Goal: Obtain resource: Obtain resource

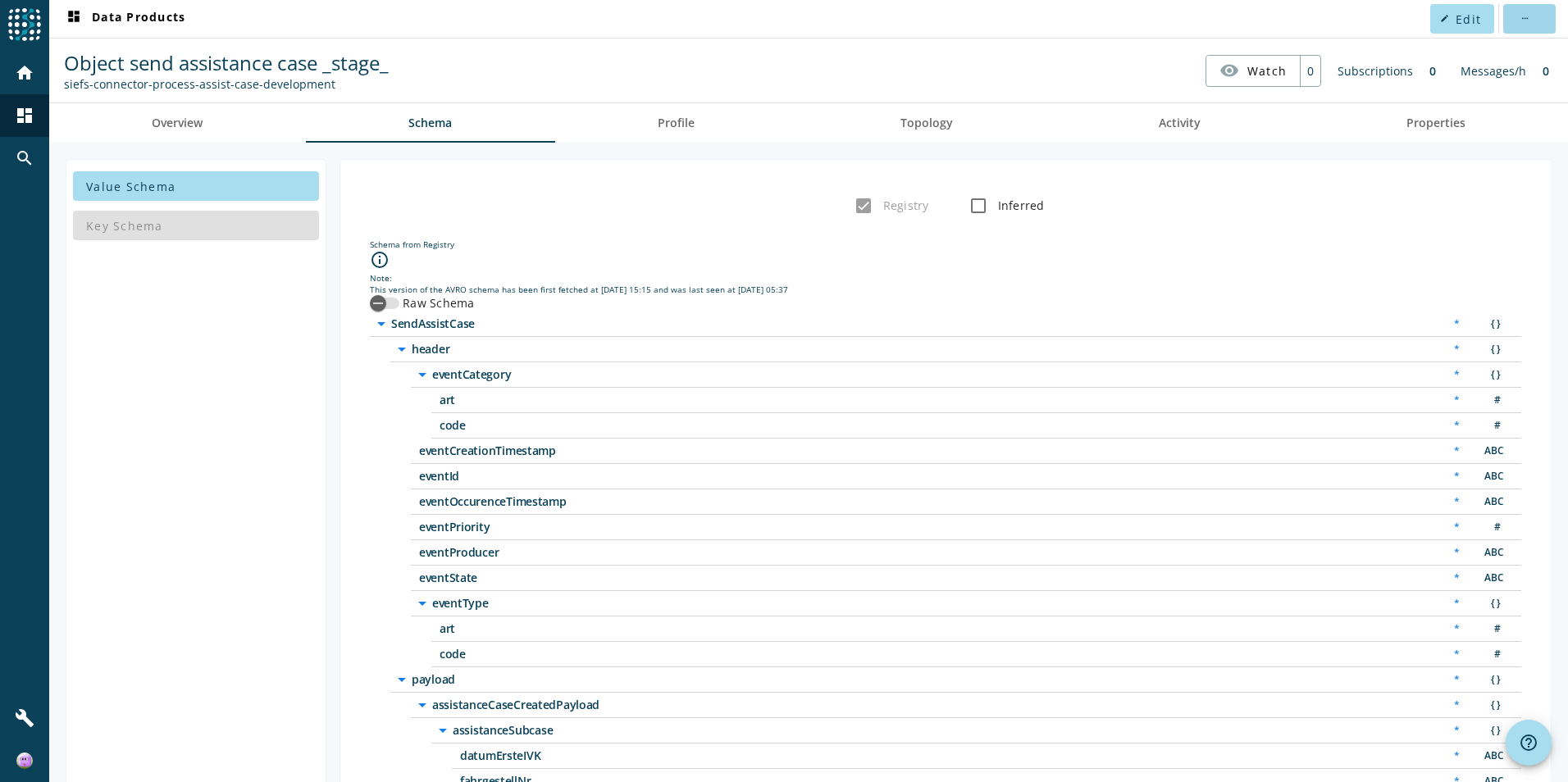
click at [1530, 16] on span at bounding box center [1528, 19] width 52 height 40
click at [1526, 256] on div at bounding box center [784, 391] width 1568 height 782
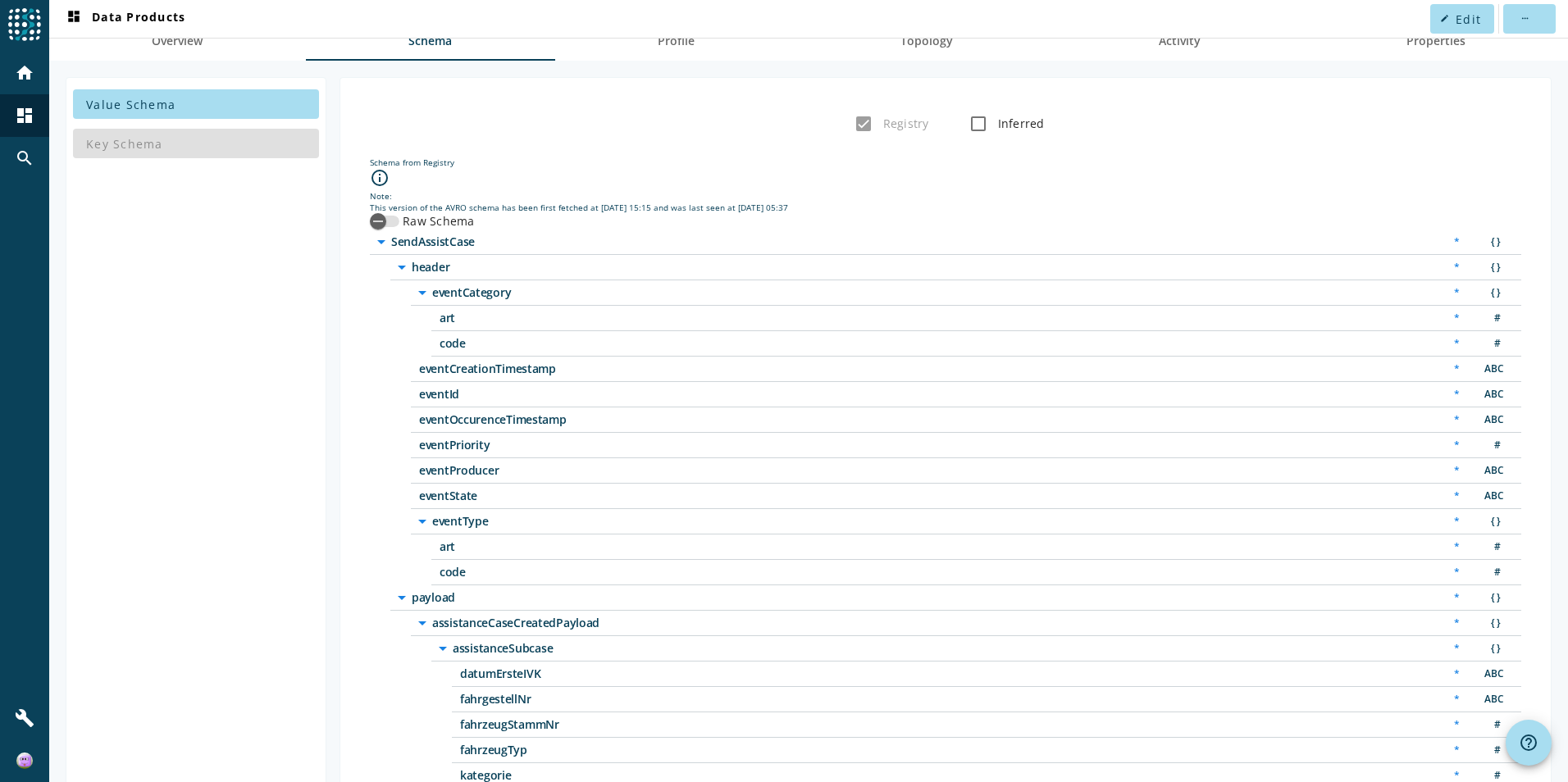
scroll to position [164, 0]
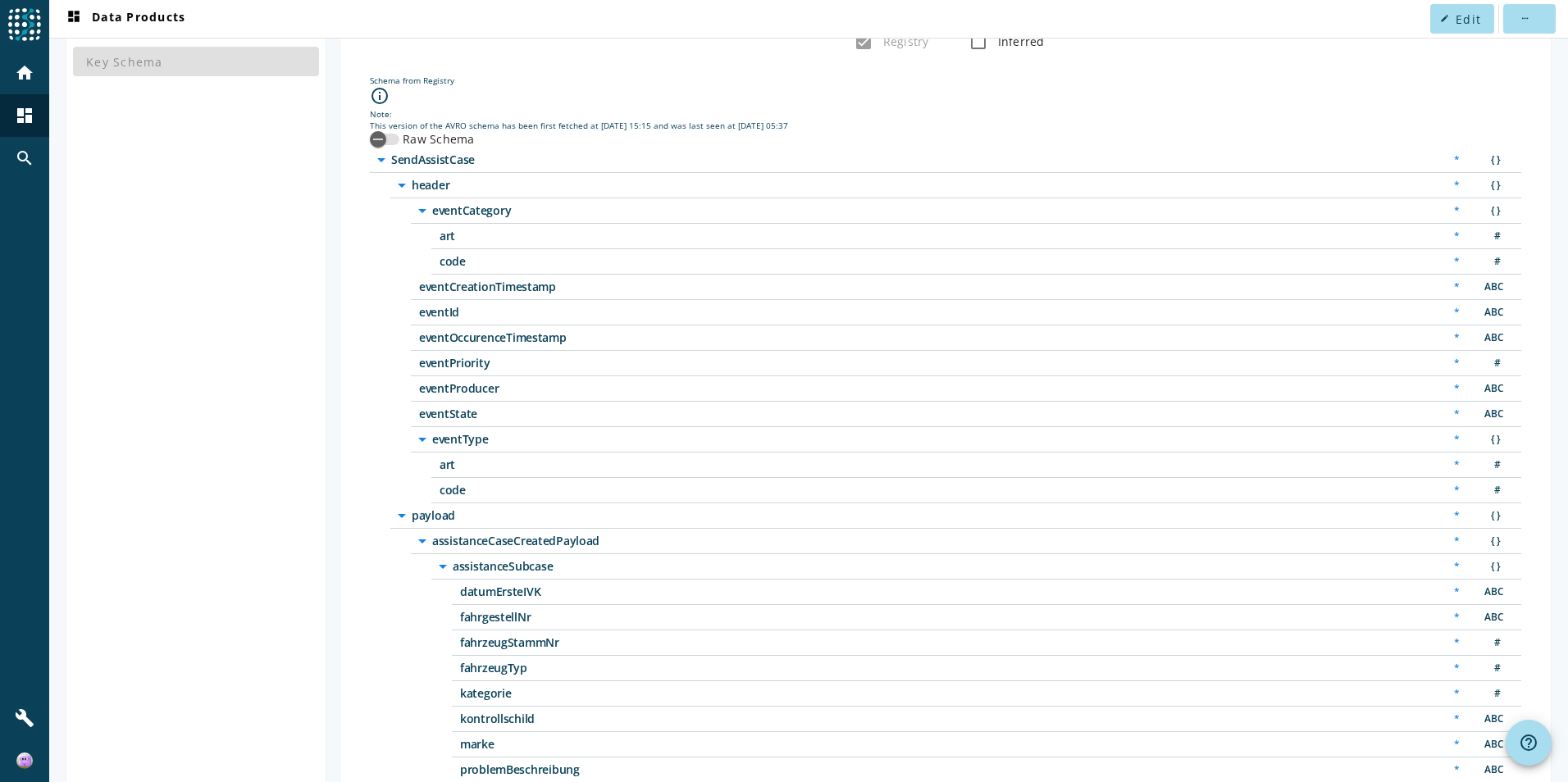
click at [374, 224] on div "arrow_drop_down SendAssistCase * { } arrow_drop_down header * { } arrow_drop_do…" at bounding box center [946, 770] width 1151 height 1245
click at [379, 222] on div "arrow_drop_down SendAssistCase * { } arrow_drop_down header * { } arrow_drop_do…" at bounding box center [946, 770] width 1151 height 1245
click at [391, 224] on div "arrow_drop_down header * { } arrow_drop_down eventCategory * { } art * # code *…" at bounding box center [955, 338] width 1131 height 330
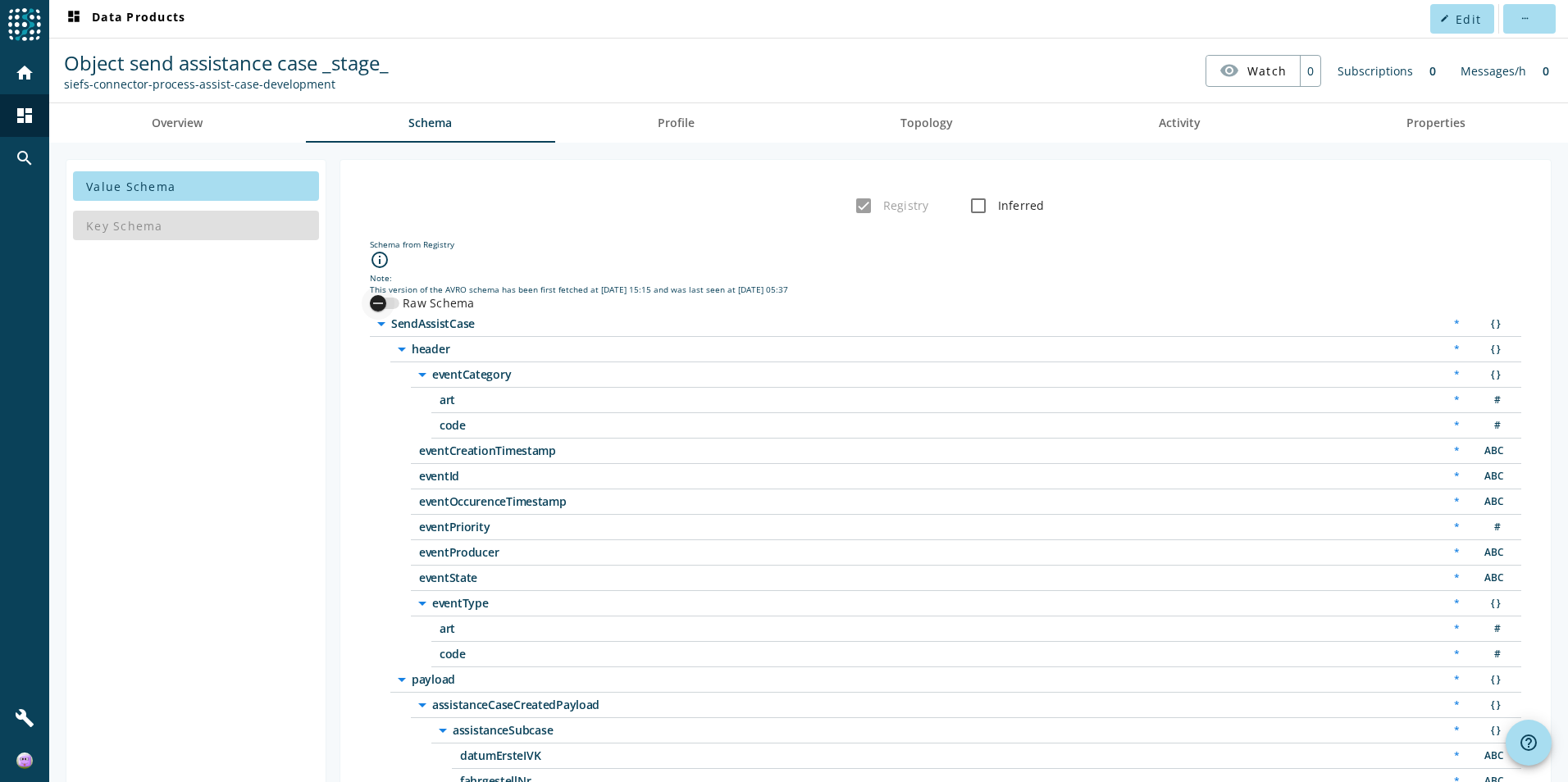
click at [383, 307] on icon "button" at bounding box center [378, 303] width 15 height 15
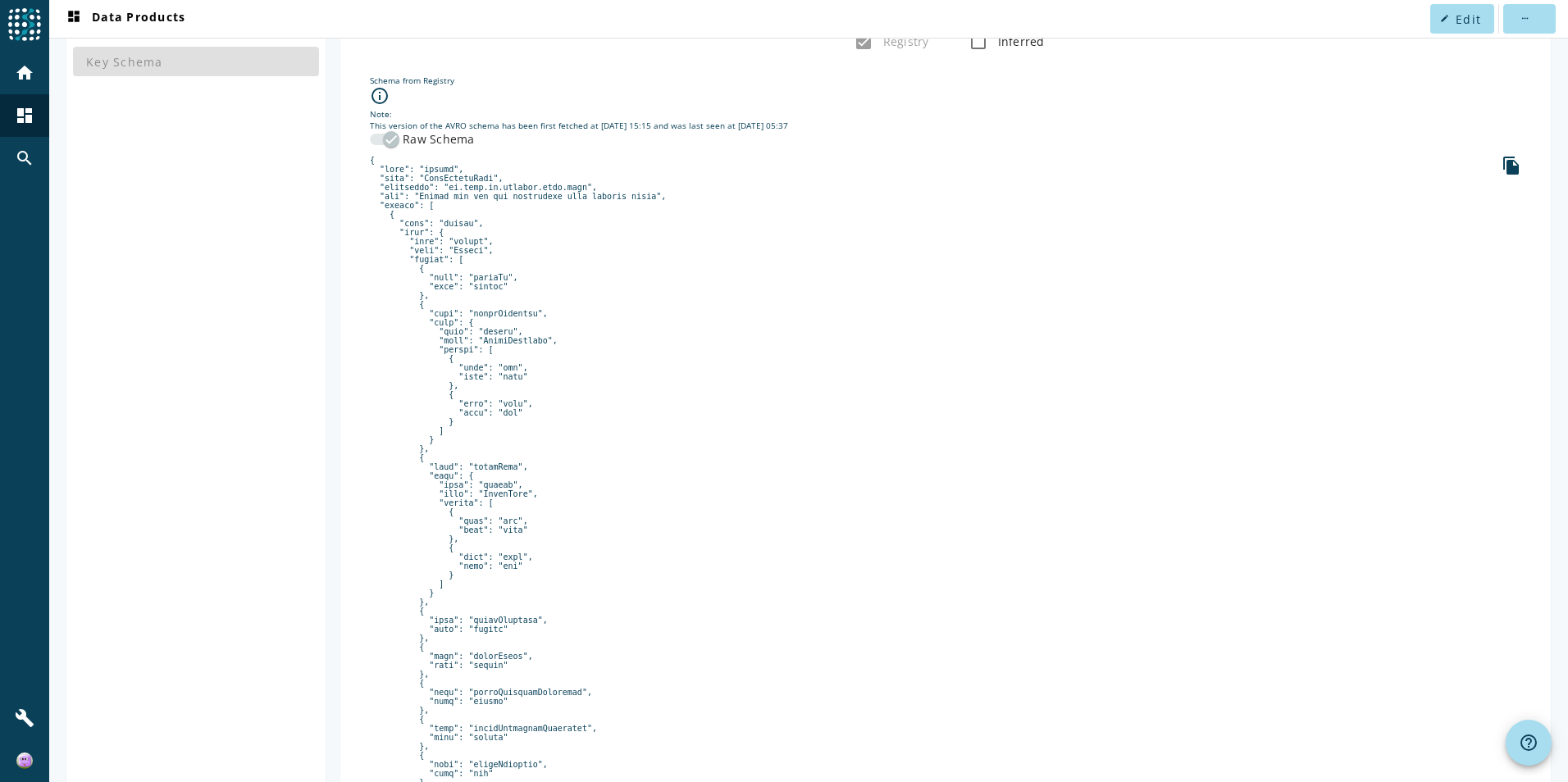
scroll to position [246, 0]
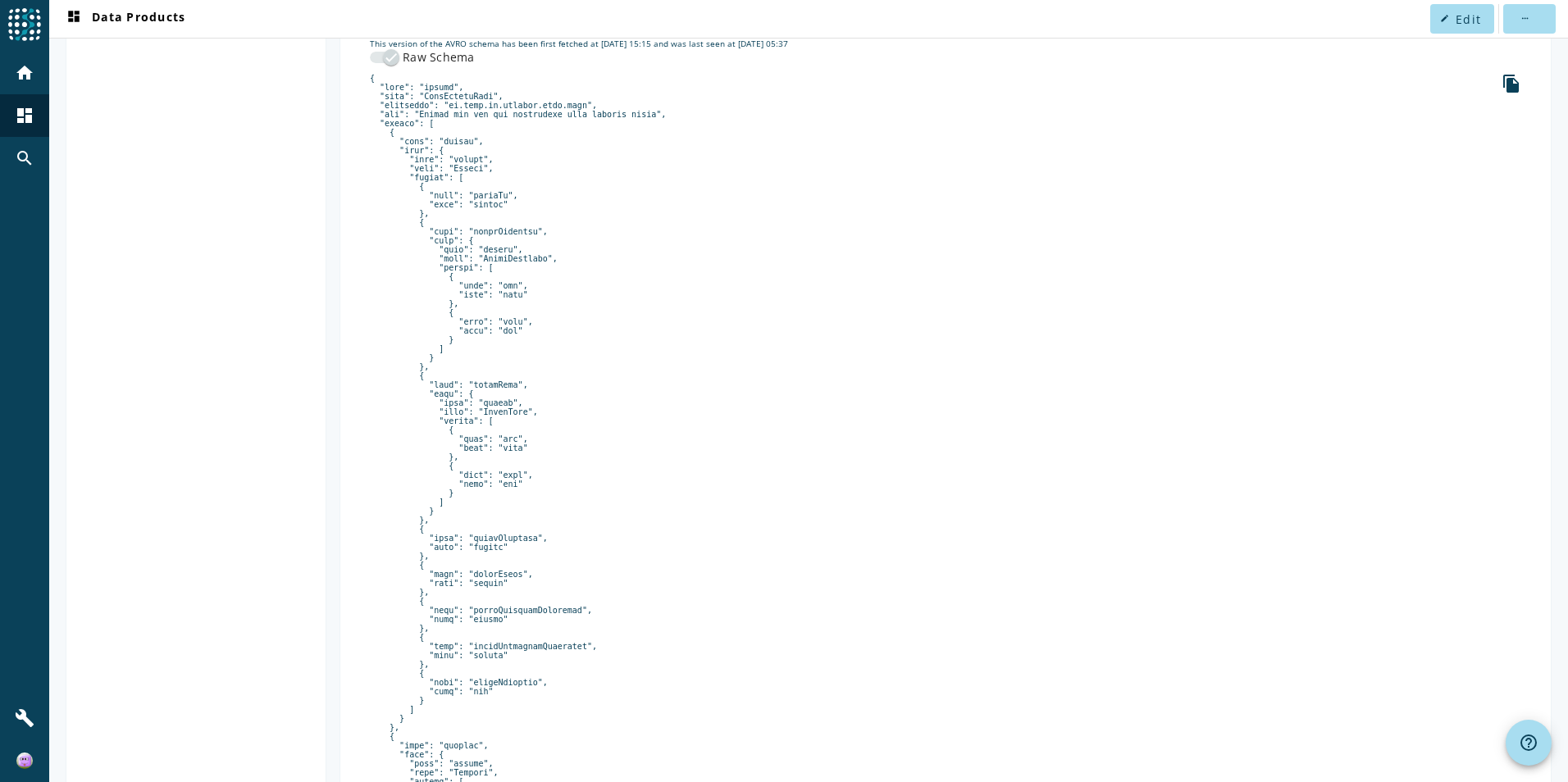
click at [1501, 86] on icon "file_copy" at bounding box center [1511, 84] width 19 height 19
